Goal: Task Accomplishment & Management: Complete application form

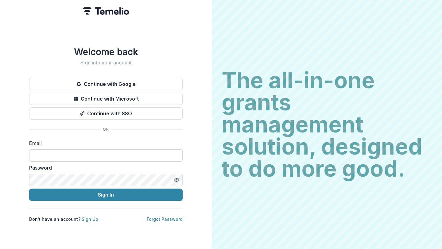
click at [118, 150] on input at bounding box center [105, 155] width 153 height 12
click at [29, 189] on button "Sign In" at bounding box center [105, 195] width 153 height 12
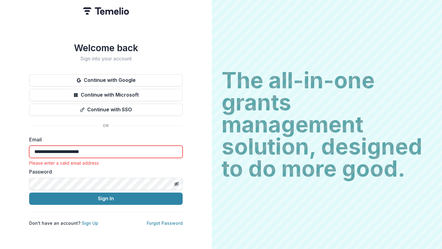
drag, startPoint x: 115, startPoint y: 149, endPoint x: 25, endPoint y: 147, distance: 90.5
click at [25, 147] on div "**********" at bounding box center [106, 124] width 212 height 249
type input "**********"
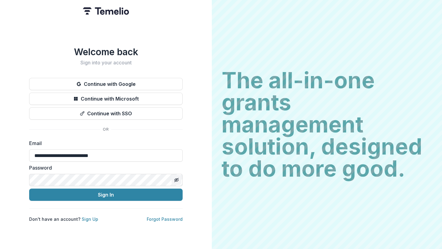
click at [180, 175] on button "Toggle password visibility" at bounding box center [177, 180] width 10 height 10
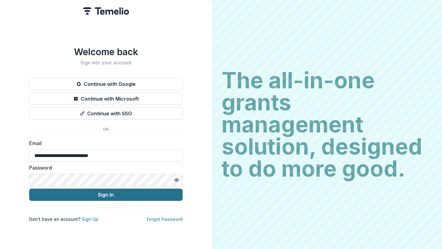
click at [129, 193] on button "Sign In" at bounding box center [105, 195] width 153 height 12
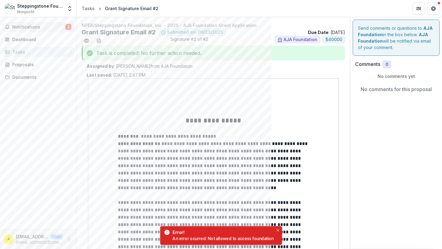
click at [44, 30] on button "Notifications 2" at bounding box center [37, 27] width 71 height 10
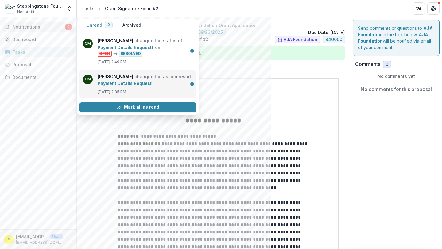
click at [152, 85] on link "Payment Details Request" at bounding box center [125, 83] width 54 height 5
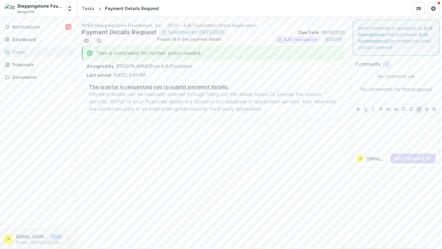
click at [179, 87] on u "The grantor is requesting you to submit payment details." at bounding box center [159, 87] width 140 height 6
click at [46, 27] on span "Notifications" at bounding box center [38, 27] width 53 height 5
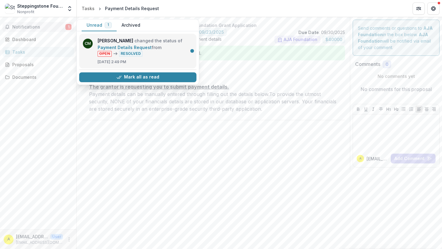
click at [126, 45] on link "Payment Details Request" at bounding box center [125, 47] width 54 height 5
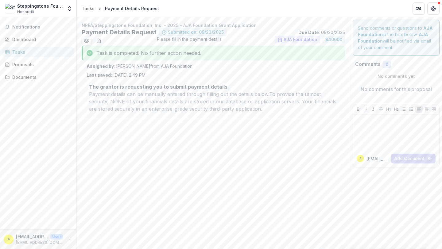
click at [31, 52] on div "Tasks" at bounding box center [40, 52] width 57 height 6
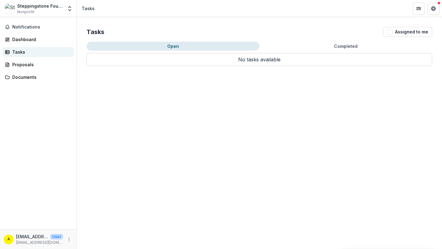
click at [31, 52] on div "Tasks" at bounding box center [40, 52] width 57 height 6
click at [326, 46] on button "Completed" at bounding box center [345, 46] width 173 height 9
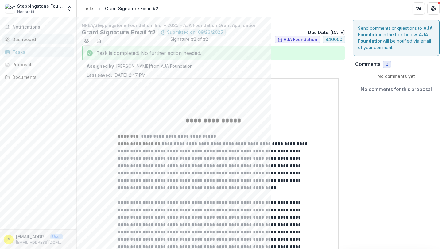
click at [34, 41] on div "Dashboard" at bounding box center [40, 39] width 57 height 6
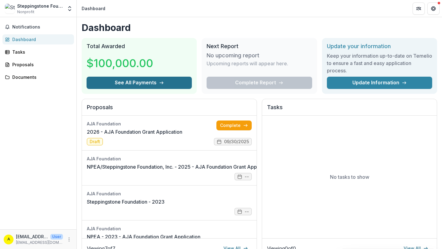
click at [130, 79] on button "See All Payments" at bounding box center [139, 83] width 105 height 12
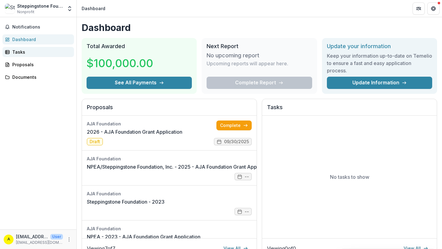
click at [35, 55] on link "Tasks" at bounding box center [37, 52] width 71 height 10
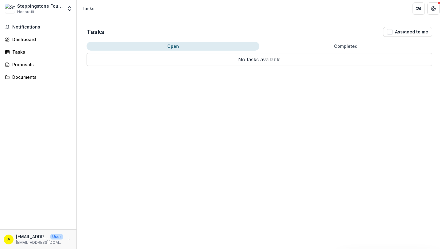
click at [329, 45] on button "Completed" at bounding box center [345, 46] width 173 height 9
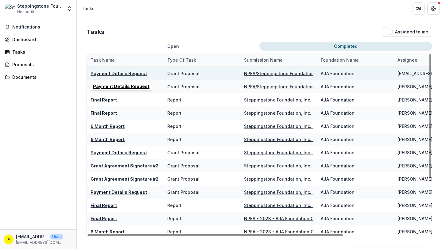
click at [134, 72] on u "Payment Details Request" at bounding box center [119, 73] width 56 height 5
